Goal: Transaction & Acquisition: Purchase product/service

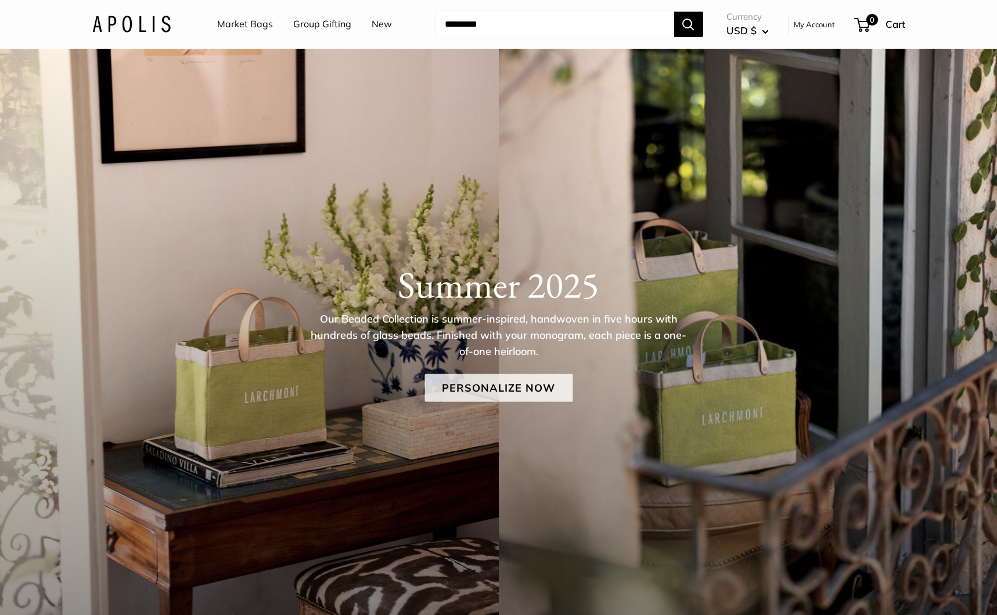
click at [488, 388] on link "Personalize Now" at bounding box center [498, 389] width 148 height 28
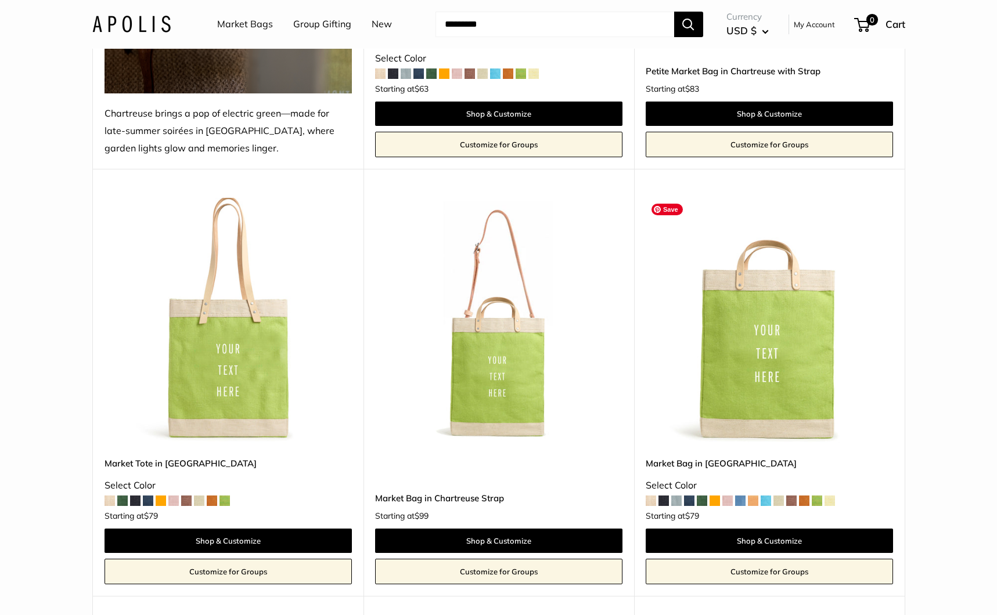
scroll to position [434, 0]
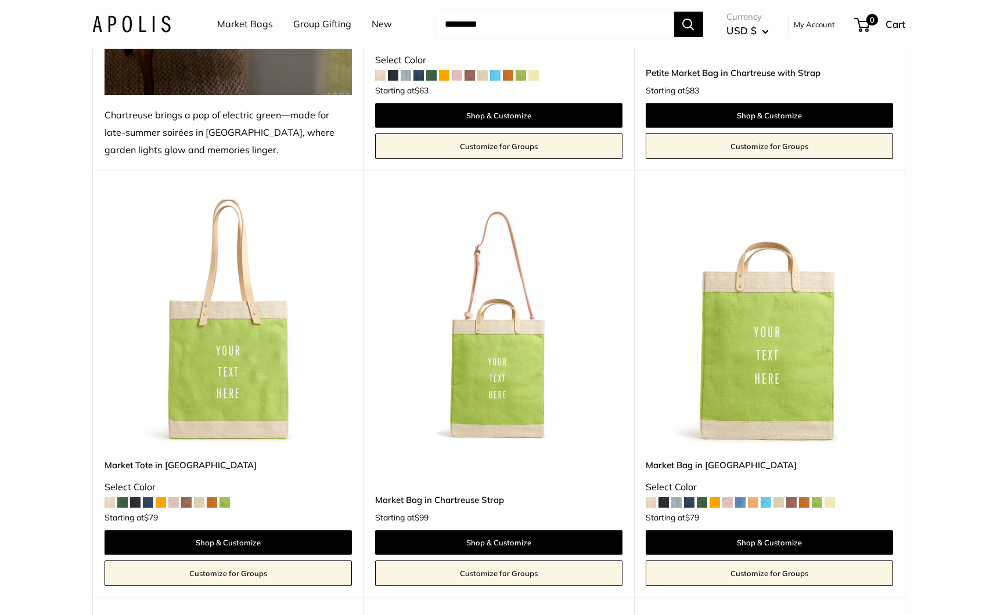
click at [817, 505] on span at bounding box center [817, 503] width 10 height 10
click at [0, 0] on img at bounding box center [0, 0] width 0 height 0
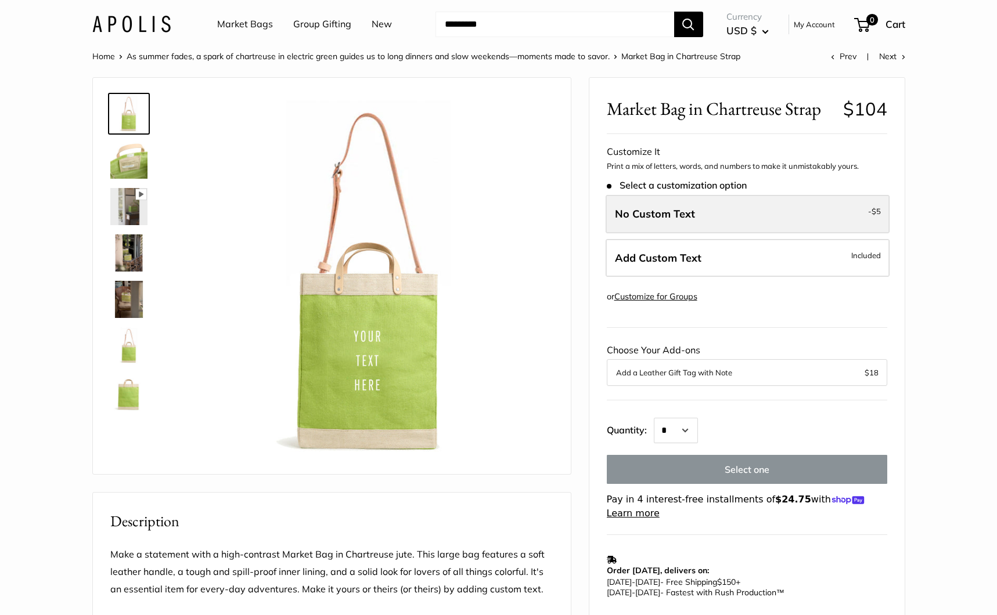
click at [737, 219] on label "No Custom Text - $5" at bounding box center [748, 214] width 284 height 38
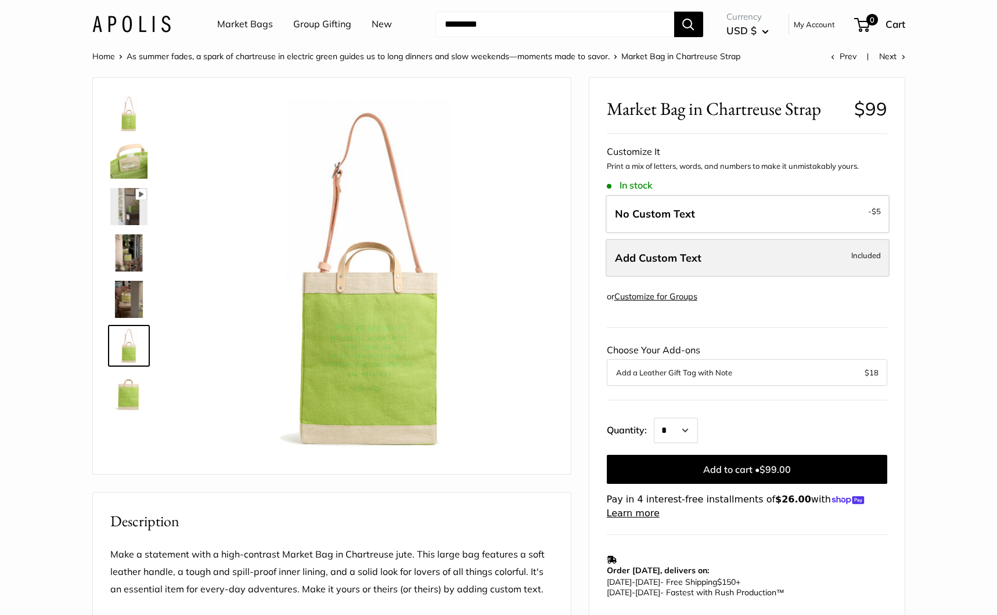
click at [718, 262] on label "Add Custom Text Included" at bounding box center [748, 258] width 284 height 38
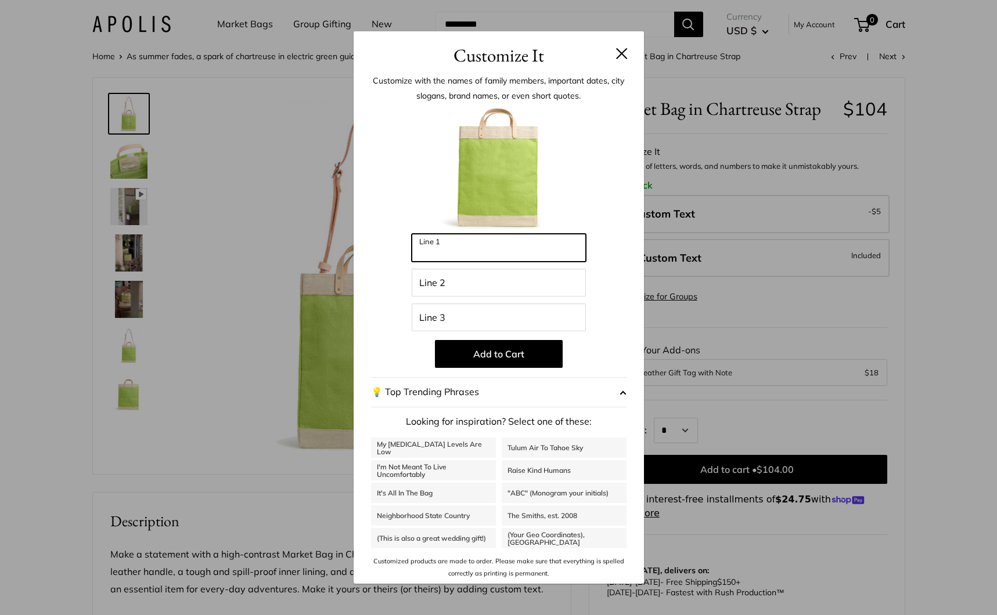
click at [477, 254] on input "Line 1" at bounding box center [499, 248] width 174 height 28
